Goal: Check status: Check status

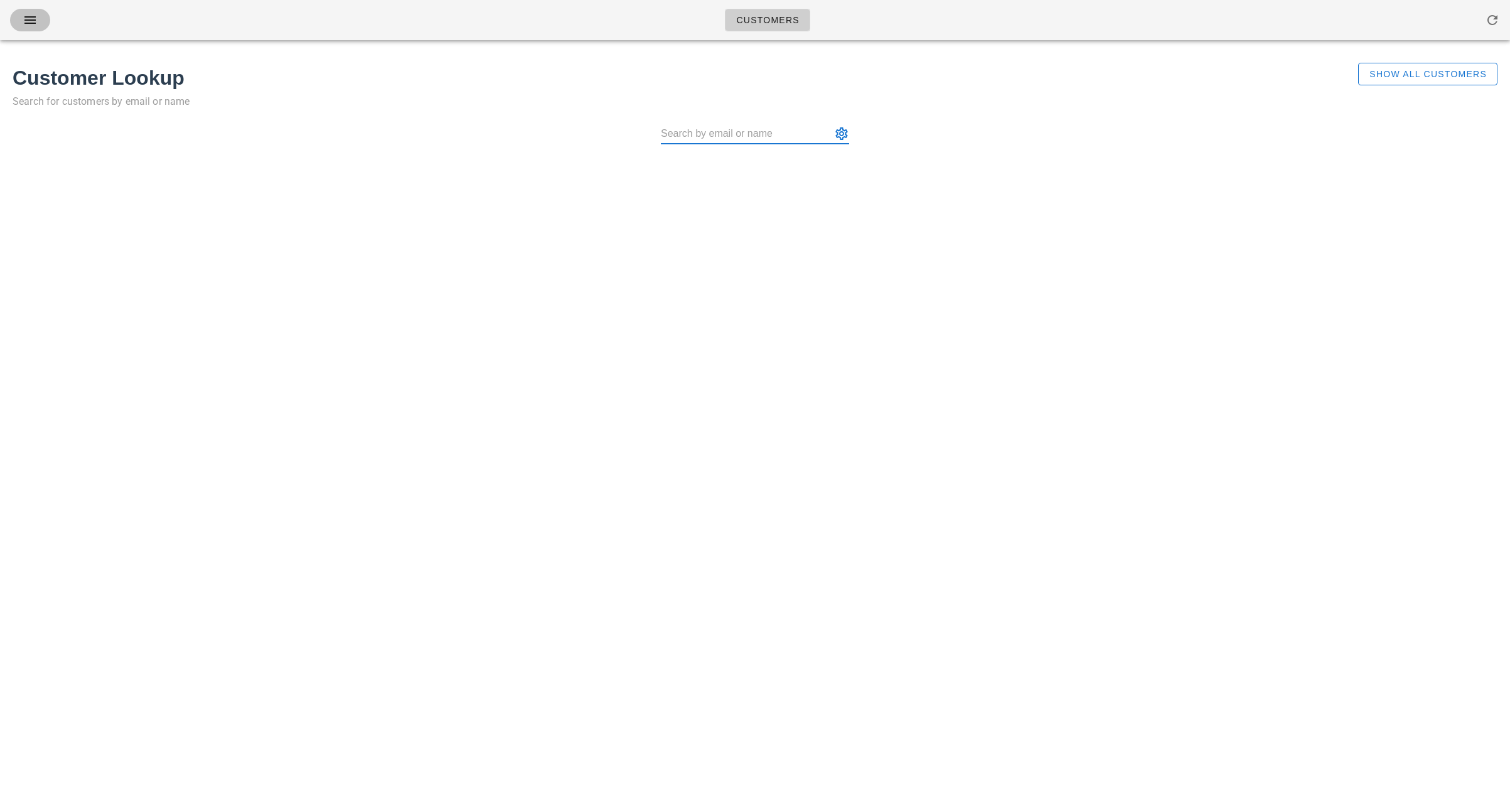
click at [37, 22] on icon "button" at bounding box center [30, 20] width 15 height 15
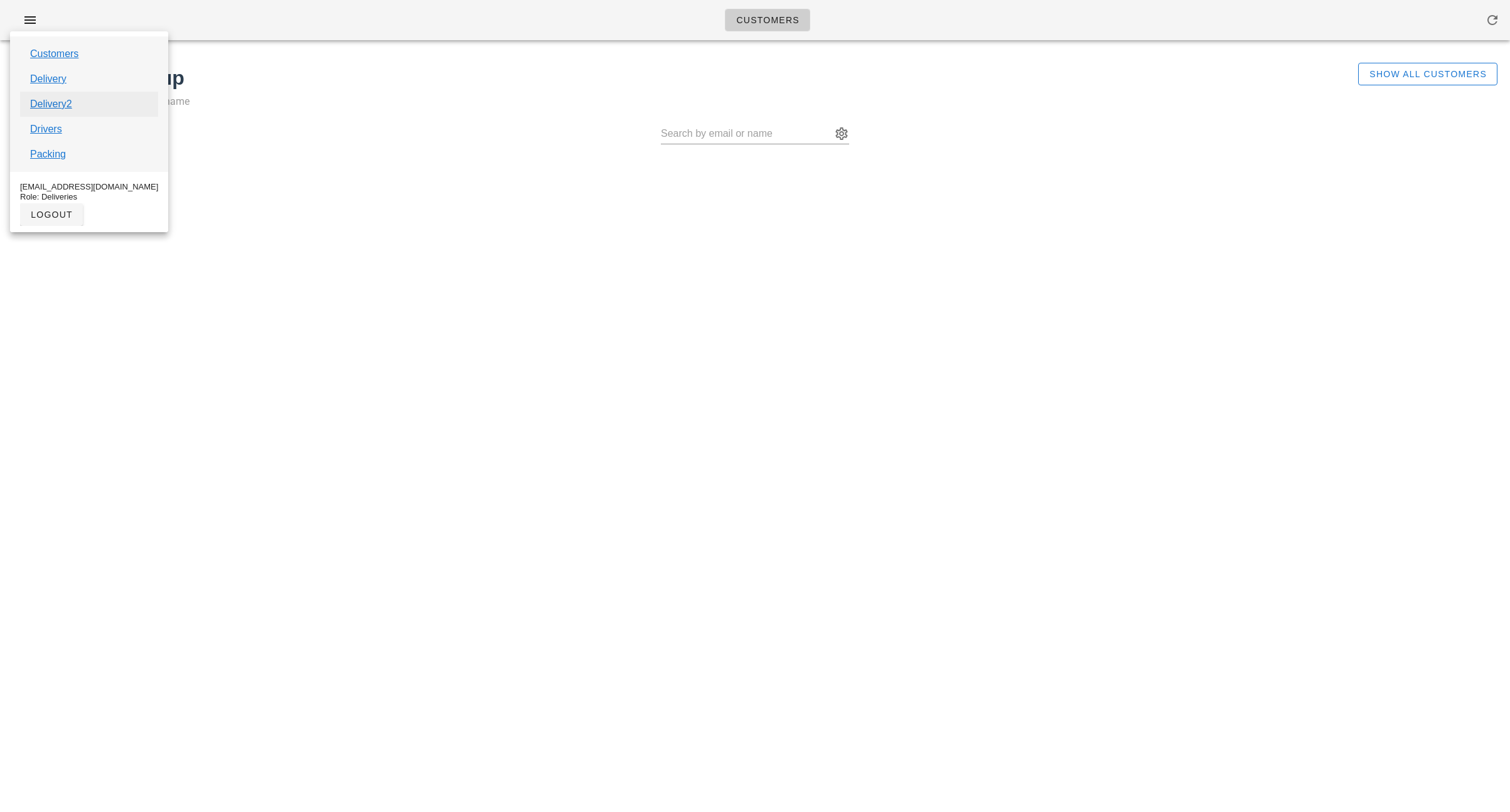
click at [50, 103] on link "Delivery2" at bounding box center [51, 104] width 42 height 15
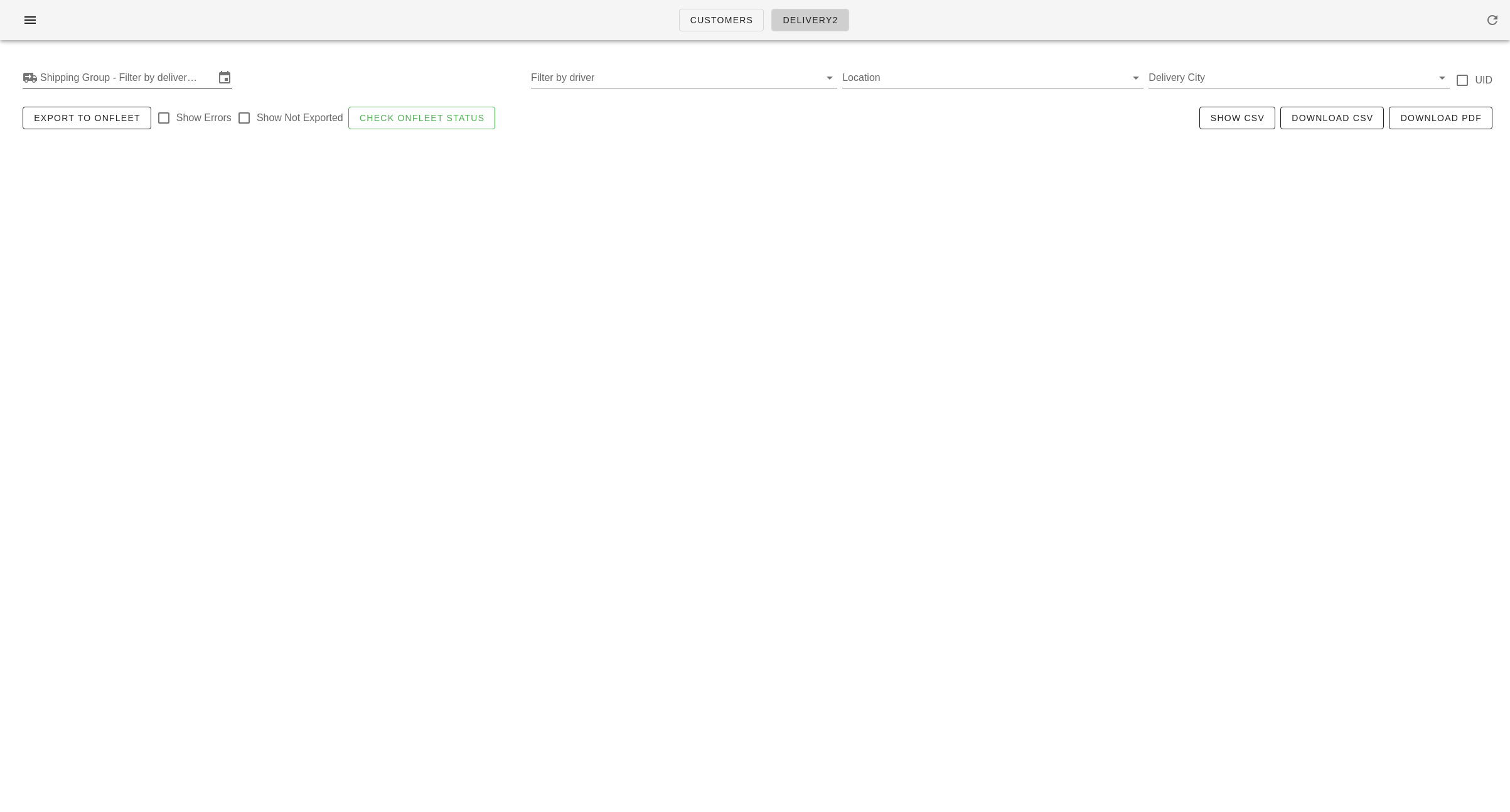
click at [93, 73] on input "Shipping Group - Filter by delivery logistics" at bounding box center [128, 77] width 174 height 20
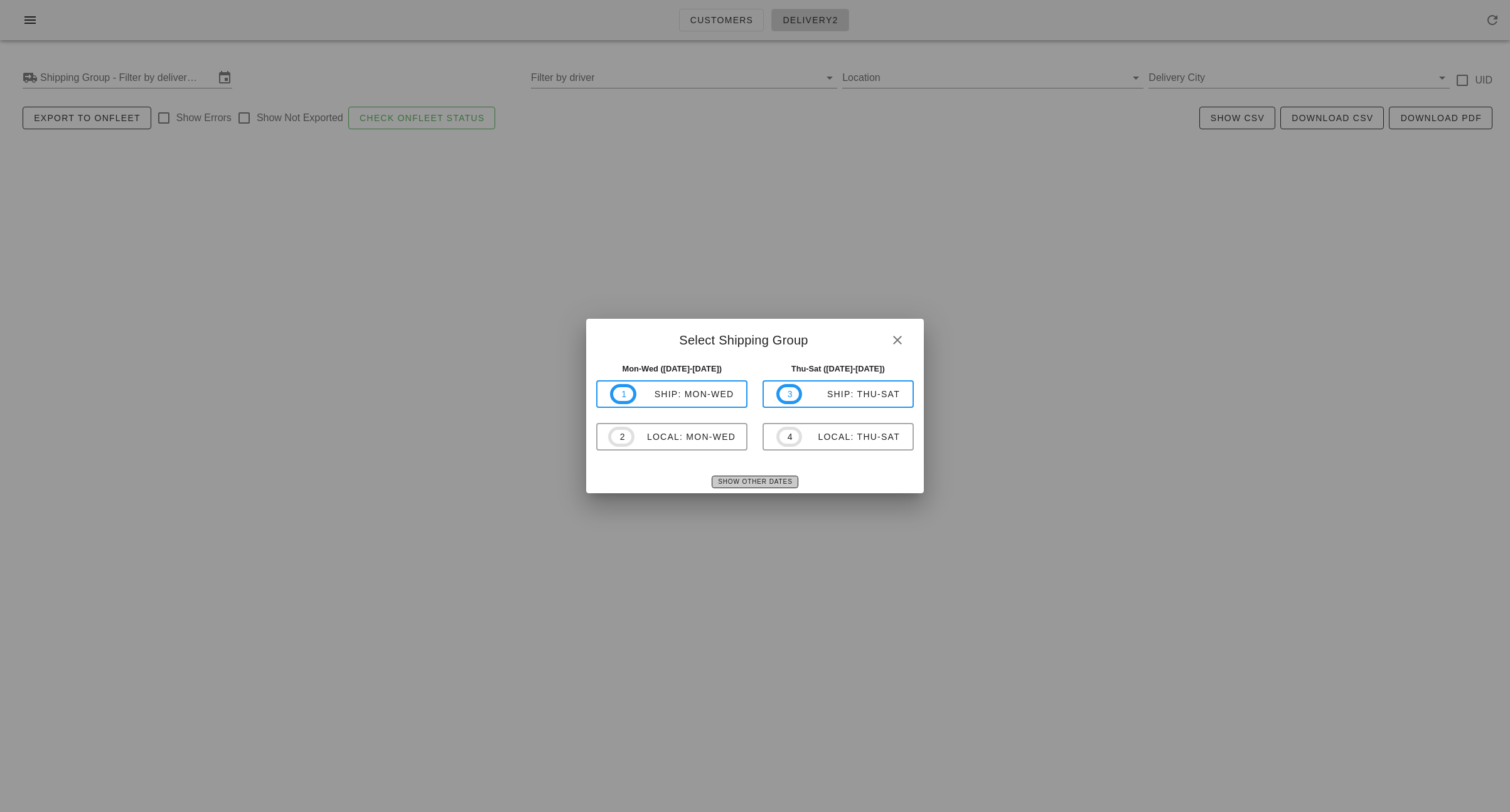
click at [722, 482] on span "Show Other Dates" at bounding box center [755, 481] width 74 height 7
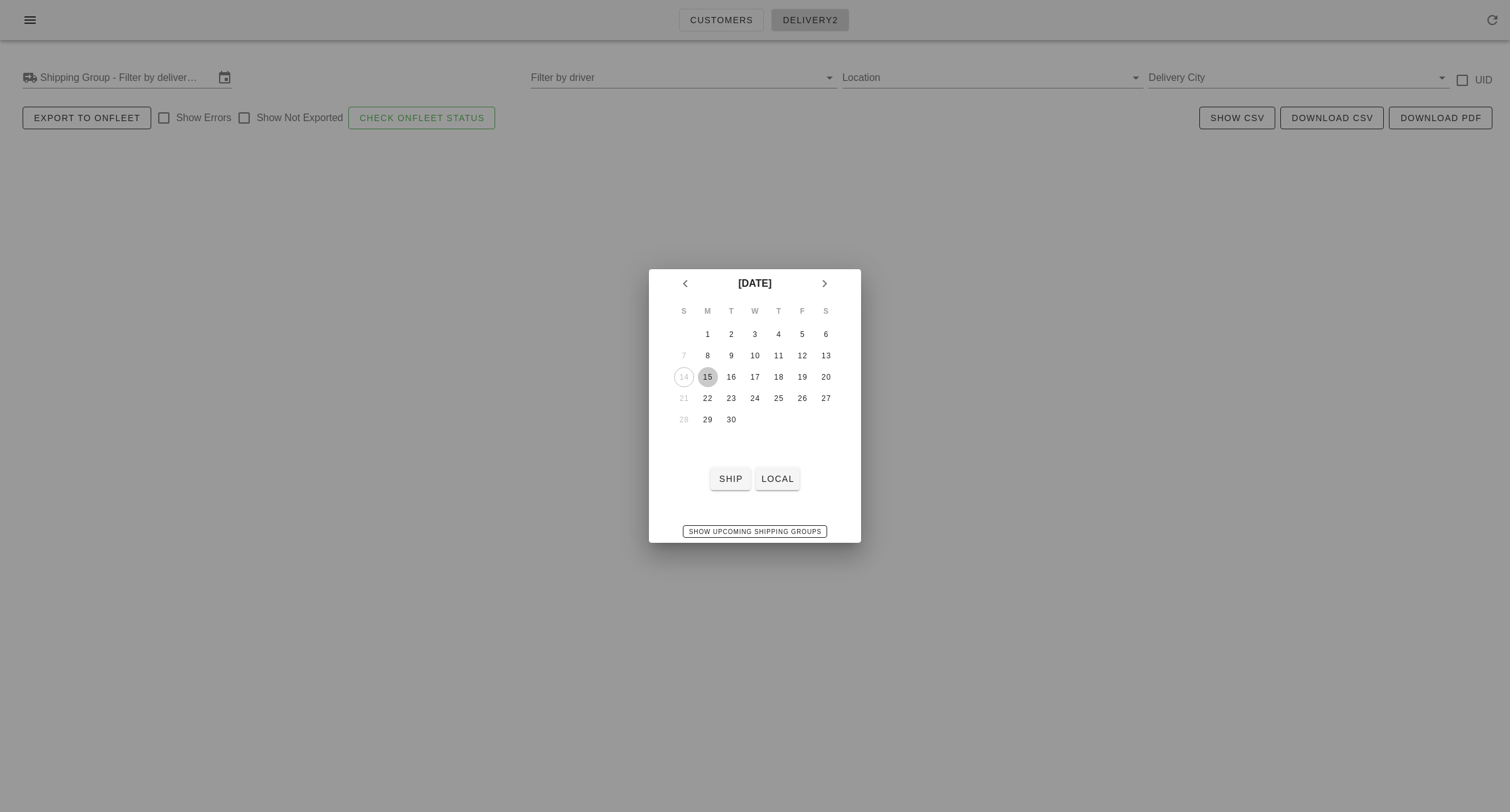
click at [708, 380] on div "15" at bounding box center [708, 377] width 20 height 9
click at [774, 480] on span "local" at bounding box center [777, 479] width 34 height 10
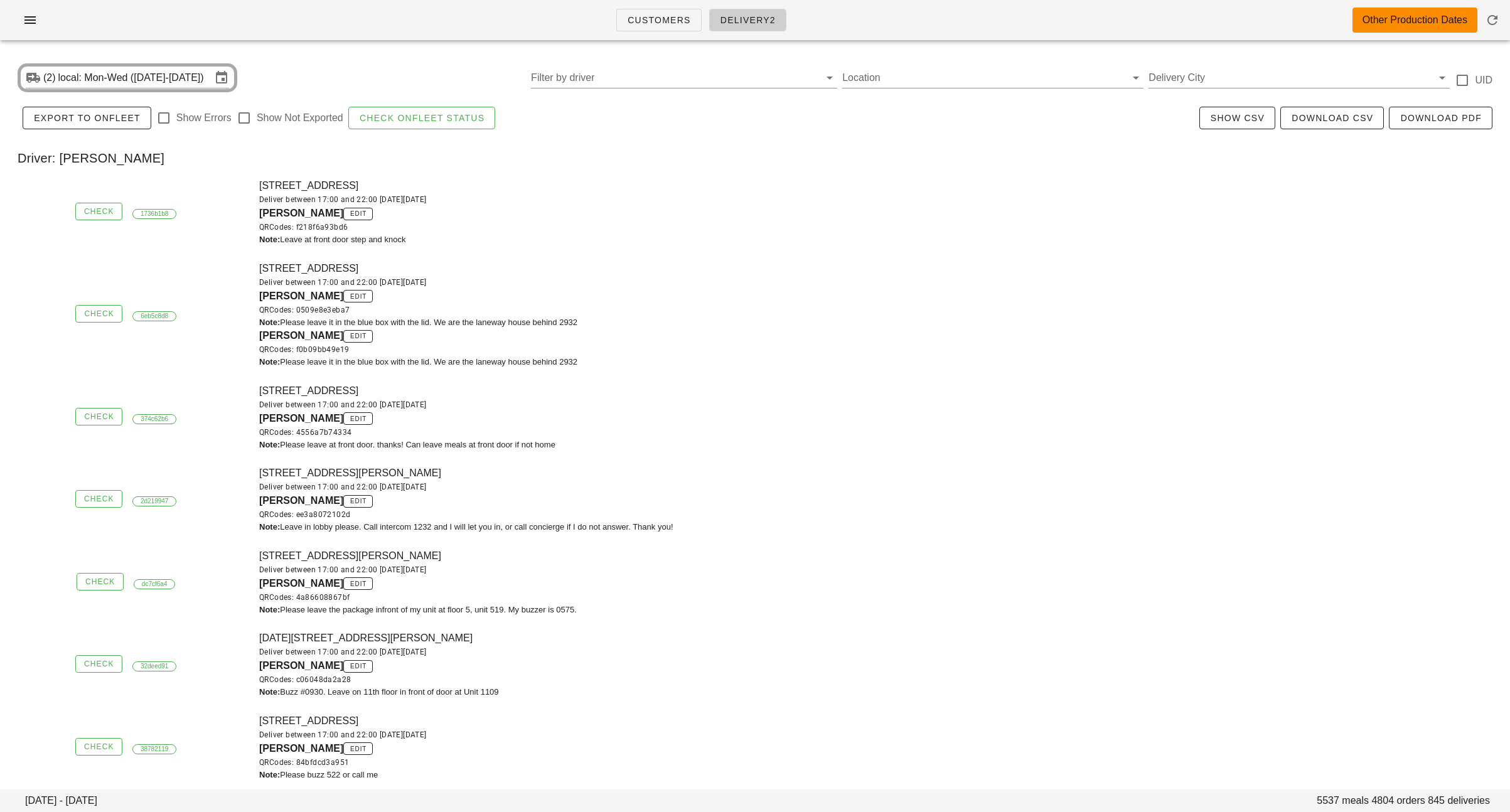
scroll to position [7081, 0]
